Goal: Task Accomplishment & Management: Complete application form

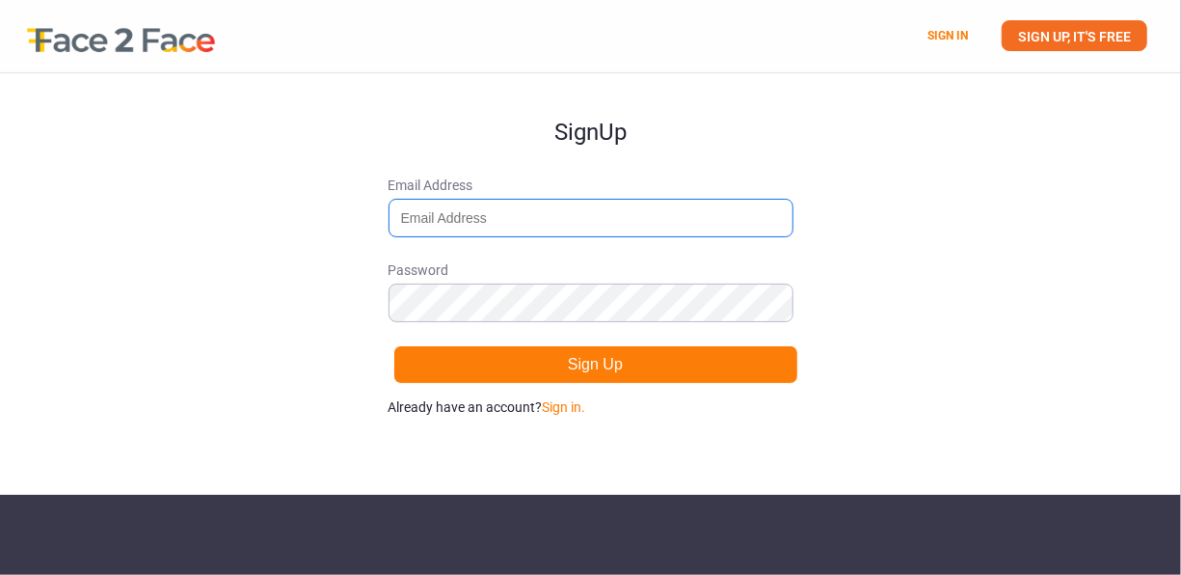
click at [520, 207] on input "Email Address" at bounding box center [591, 218] width 405 height 39
type input "[EMAIL_ADDRESS][DOMAIN_NAME]"
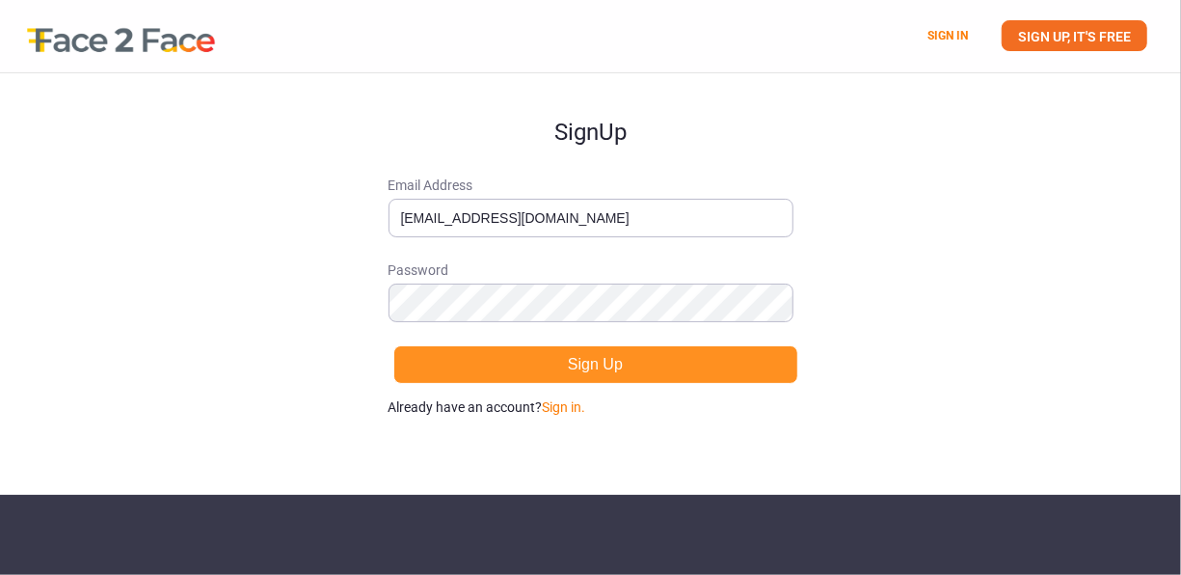
click at [640, 370] on button "Sign Up" at bounding box center [595, 364] width 405 height 39
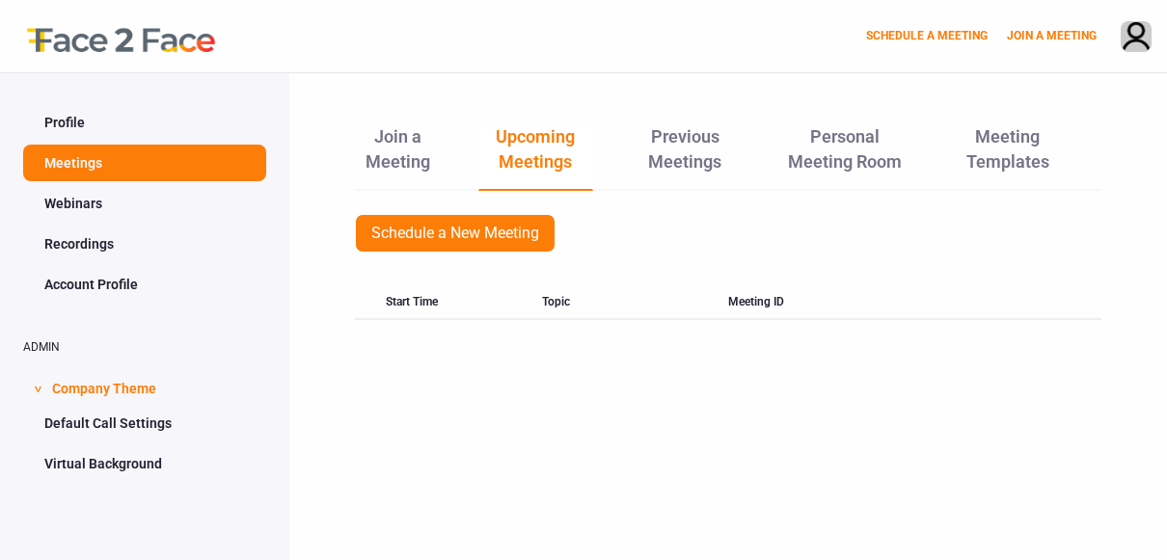
click at [115, 108] on link "Profile" at bounding box center [144, 122] width 243 height 37
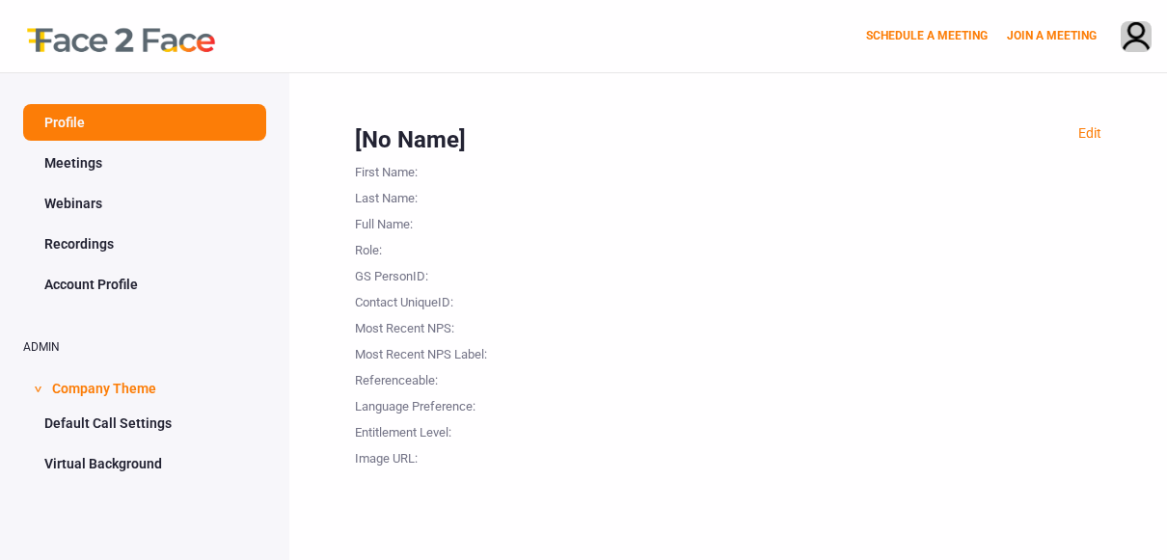
click at [97, 150] on link "Meetings" at bounding box center [144, 163] width 243 height 37
